Goal: Information Seeking & Learning: Learn about a topic

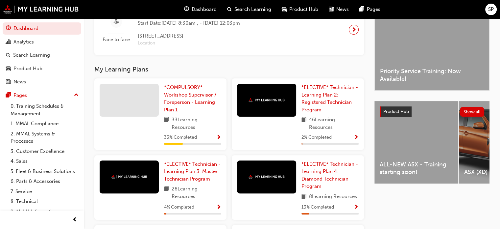
scroll to position [180, 0]
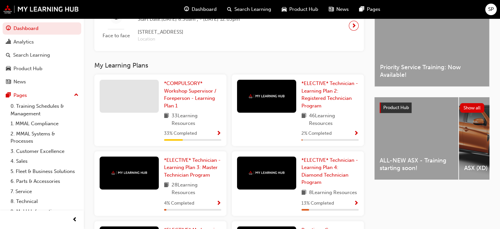
click at [398, 128] on div "ALL-NEW ASX - Training starting soon!" at bounding box center [417, 138] width 84 height 82
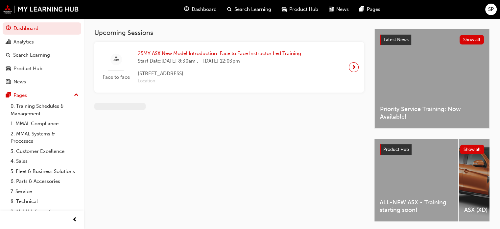
scroll to position [23, 0]
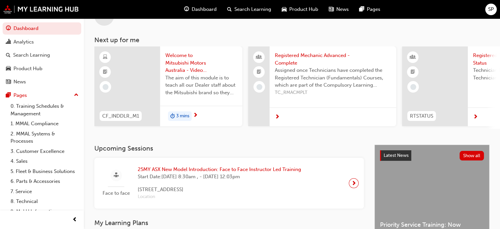
click at [477, 116] on span "next-icon" at bounding box center [475, 117] width 5 height 6
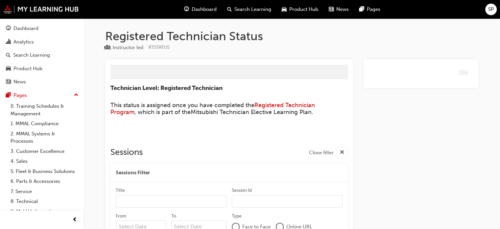
scroll to position [55, 0]
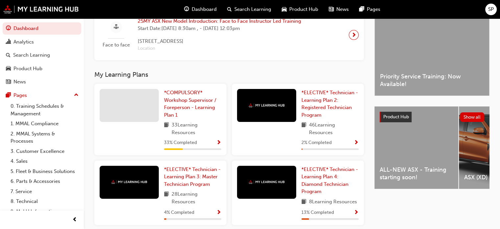
scroll to position [172, 0]
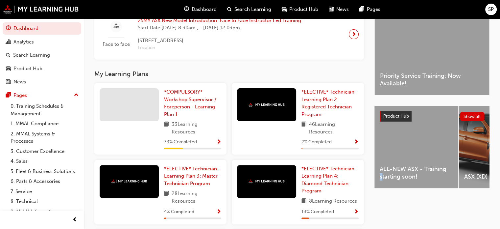
drag, startPoint x: 382, startPoint y: 191, endPoint x: 379, endPoint y: 198, distance: 7.8
click at [379, 198] on div "Latest News Show all Priority Service Training: Now Available! Product Hub Show…" at bounding box center [432, 145] width 115 height 299
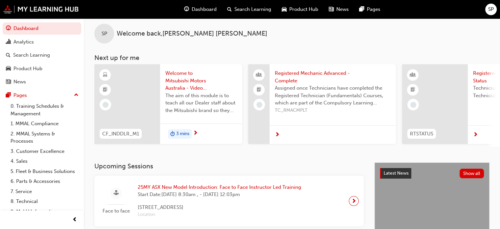
scroll to position [3, 0]
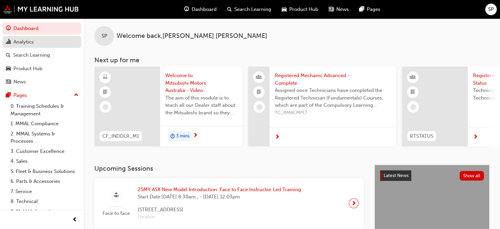
click at [21, 44] on div "Analytics" at bounding box center [23, 42] width 20 height 8
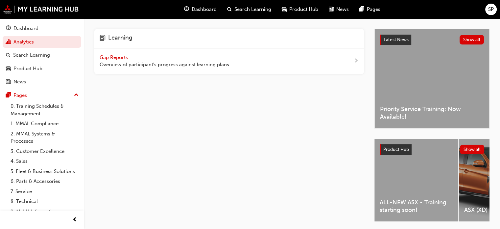
click at [115, 55] on span "Gap Reports" at bounding box center [115, 57] width 30 height 6
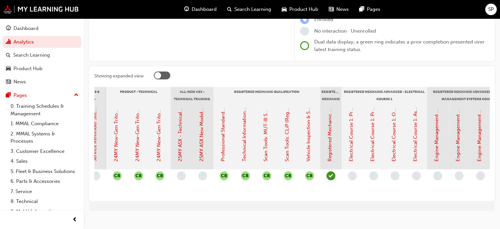
scroll to position [0, 267]
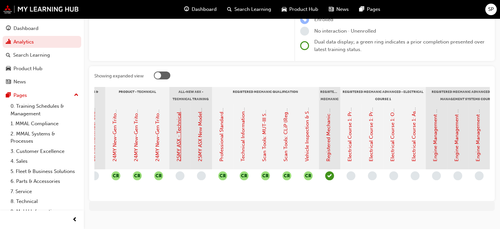
click at [178, 134] on link "25MY ASX - Technical and Service Introduction" at bounding box center [179, 108] width 6 height 107
